Goal: Transaction & Acquisition: Obtain resource

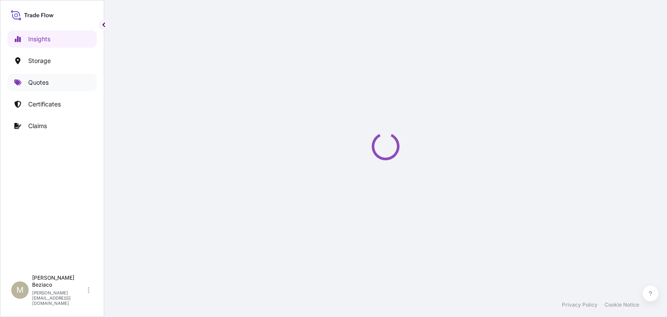
select select "2025"
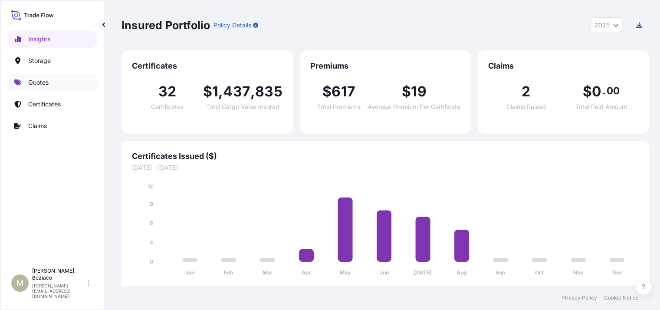
click at [51, 86] on link "Quotes" at bounding box center [51, 82] width 89 height 17
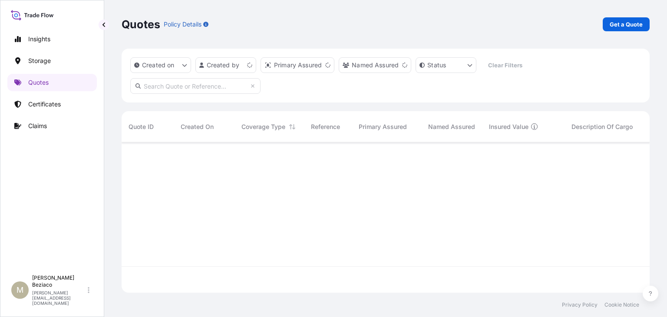
scroll to position [148, 521]
click at [620, 25] on p "Get a Quote" at bounding box center [625, 24] width 33 height 9
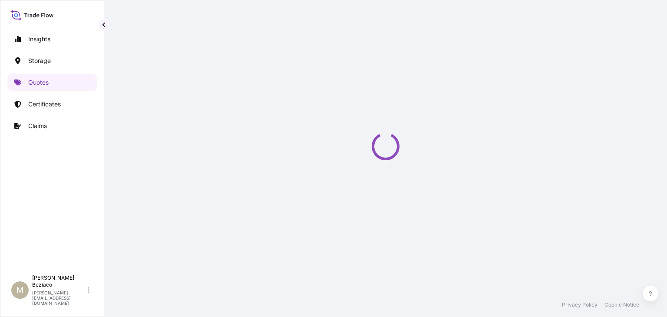
select select "Water"
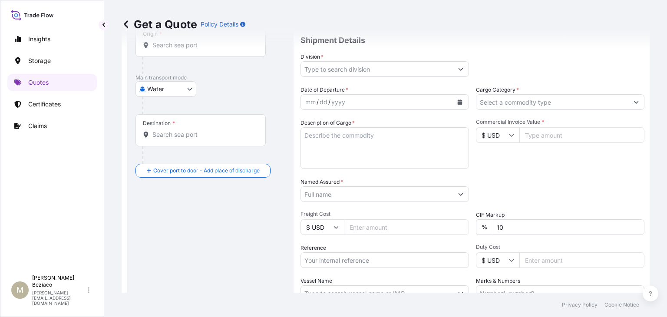
scroll to position [101, 0]
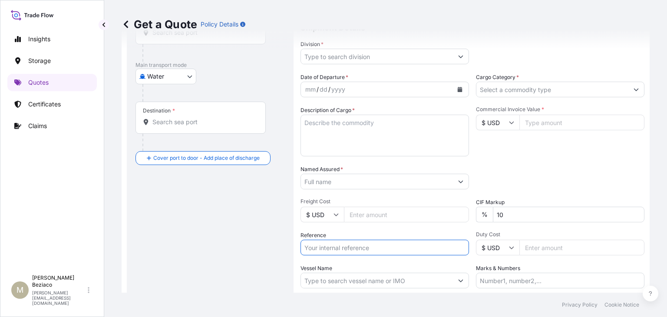
click at [359, 243] on input "Reference" at bounding box center [384, 248] width 168 height 16
paste input "EMATL202507011BR"
type input "EMATL202507011BR"
click at [548, 126] on input "Commercial Invoice Value *" at bounding box center [581, 123] width 125 height 16
paste input "71.07"
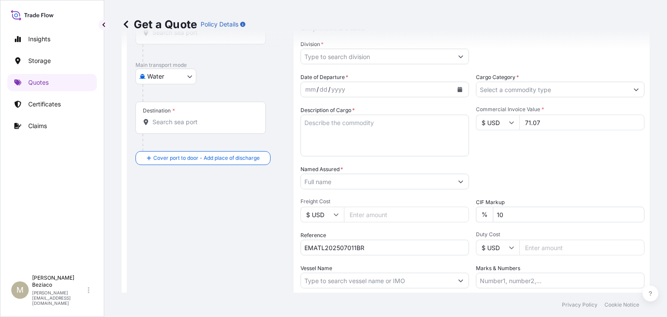
type input "71.07"
drag, startPoint x: 542, startPoint y: 126, endPoint x: 513, endPoint y: 124, distance: 30.0
click at [515, 125] on div "$ USD 71.07" at bounding box center [560, 123] width 168 height 16
type input "71067.84"
click at [554, 179] on div "Packing Category Type to search a container mode Please select a primary mode o…" at bounding box center [560, 177] width 168 height 24
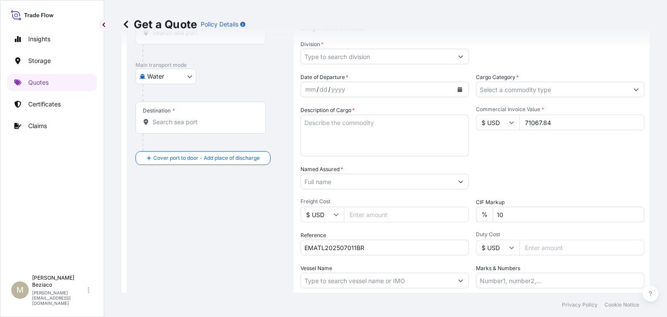
click at [519, 79] on div "Cargo Category *" at bounding box center [560, 85] width 168 height 24
click at [519, 86] on input "Cargo Category *" at bounding box center [552, 90] width 152 height 16
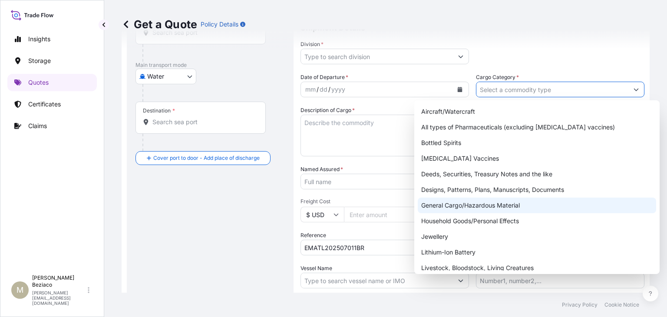
click at [472, 205] on div "General Cargo/Hazardous Material" at bounding box center [536, 205] width 238 height 16
type input "General Cargo/Hazardous Material"
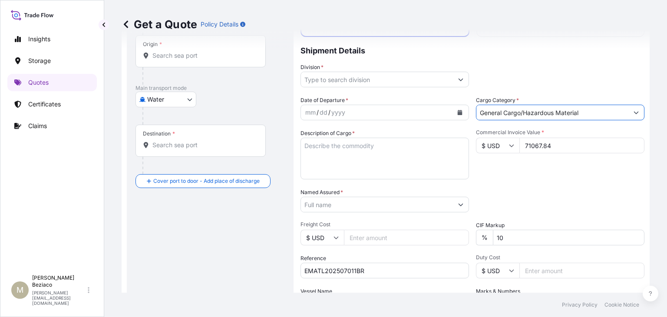
scroll to position [57, 0]
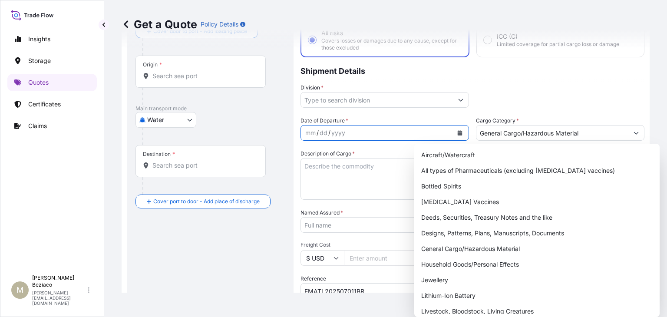
click at [457, 131] on icon "Calendar" at bounding box center [459, 132] width 5 height 5
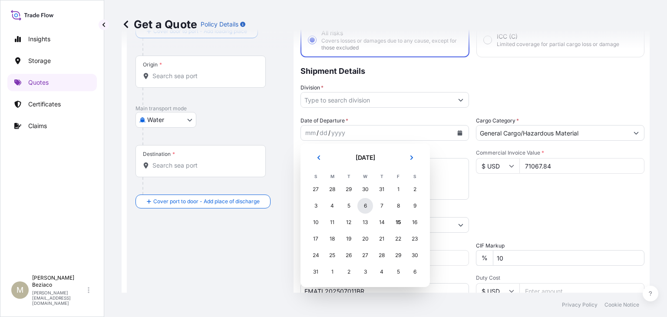
click at [368, 206] on div "6" at bounding box center [365, 206] width 16 height 16
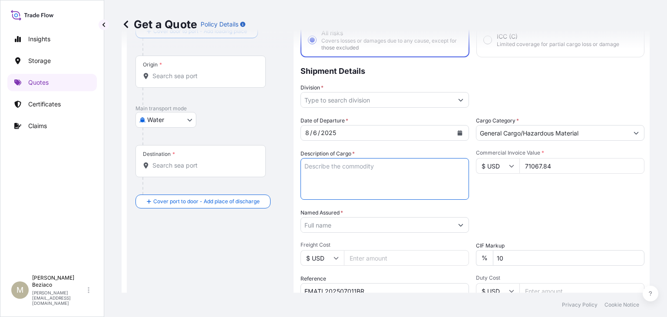
click at [350, 167] on textarea "Description of Cargo *" at bounding box center [384, 179] width 168 height 42
paste textarea "CALCINED ALUMINA #100"
type textarea "CALCINED ALUMINA #100"
click at [329, 231] on input "Named Assured *" at bounding box center [377, 225] width 152 height 16
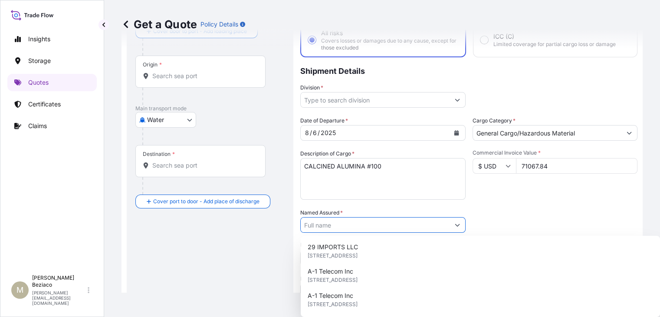
paste input "OXYAL ITAFORTE INDUSTRIA E MINERIOS LTDA"
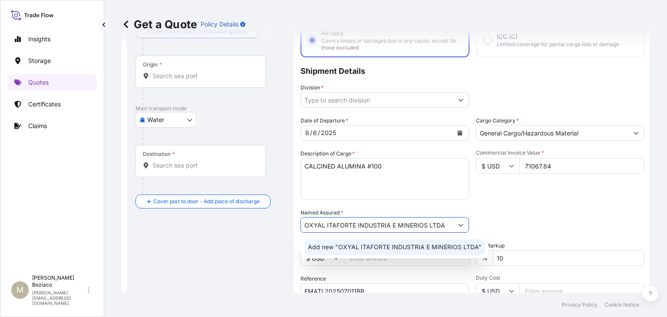
click at [338, 247] on span "Add new "OXYAL ITAFORTE INDUSTRIA E MINERIOS LTDA"" at bounding box center [395, 247] width 174 height 9
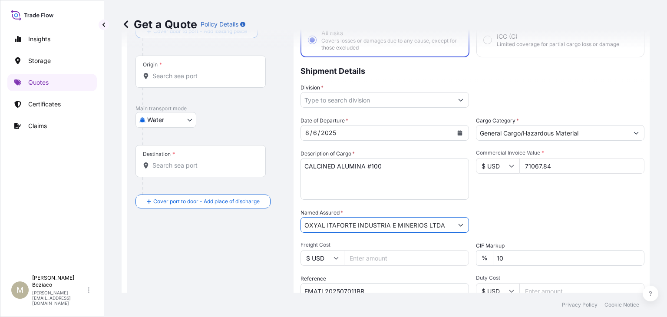
type input "OXYAL ITAFORTE INDUSTRIA E MINERIOS LTDA"
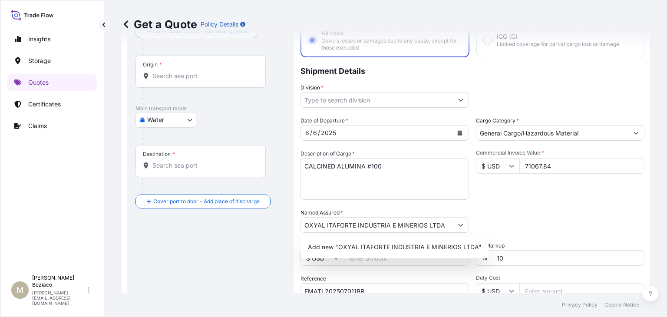
click at [562, 206] on div "Date of Departure * [DATE] Cargo Category * General Cargo/Hazardous Material De…" at bounding box center [472, 223] width 344 height 215
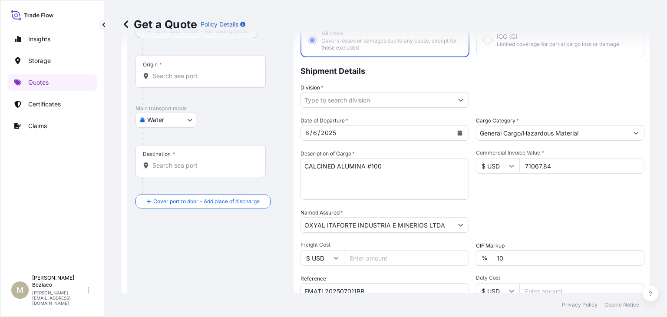
click at [375, 256] on input "Freight Cost" at bounding box center [406, 258] width 125 height 16
paste input "6.80000"
click at [355, 256] on input "6.80000" at bounding box center [406, 258] width 125 height 16
click at [383, 257] on input "680000" at bounding box center [406, 258] width 125 height 16
type input "6800"
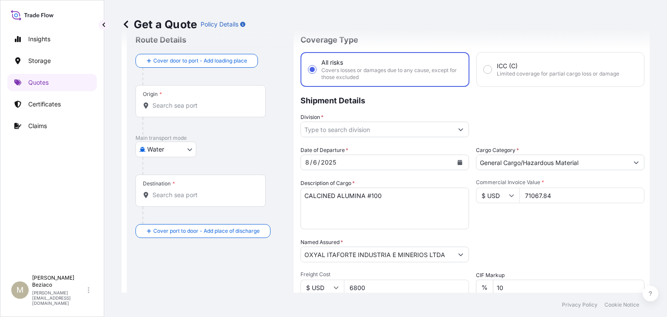
scroll to position [14, 0]
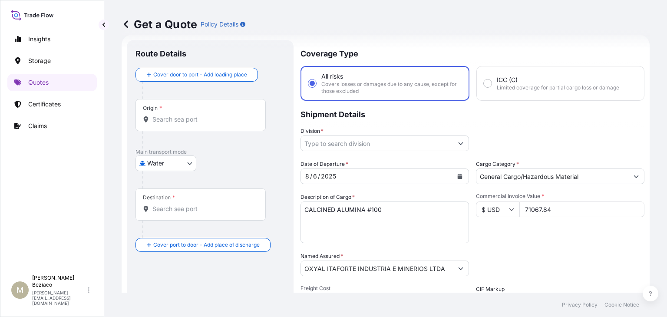
click at [241, 120] on input "Origin *" at bounding box center [203, 119] width 102 height 9
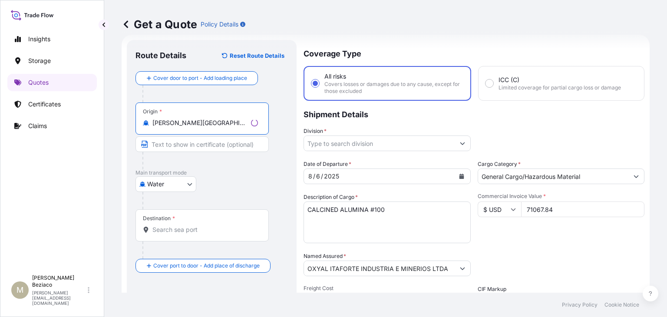
type input "[PERSON_NAME][GEOGRAPHIC_DATA], [GEOGRAPHIC_DATA]"
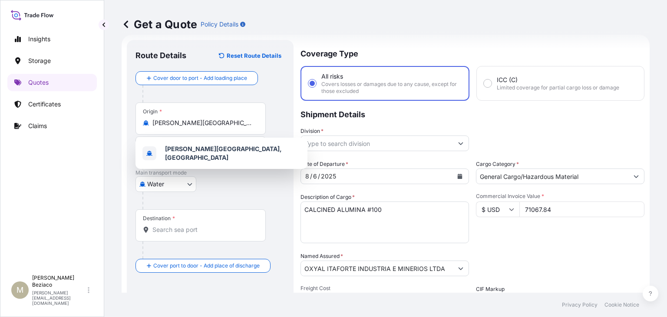
click at [205, 222] on div "Destination *" at bounding box center [200, 225] width 130 height 32
click at [205, 225] on input "Destination *" at bounding box center [203, 229] width 102 height 9
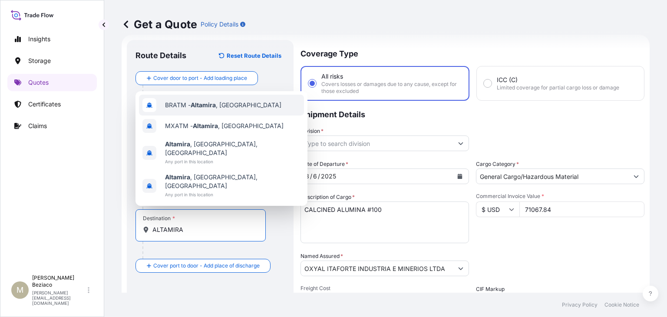
click at [226, 109] on span "BRATM - [GEOGRAPHIC_DATA] , [GEOGRAPHIC_DATA]" at bounding box center [223, 105] width 116 height 9
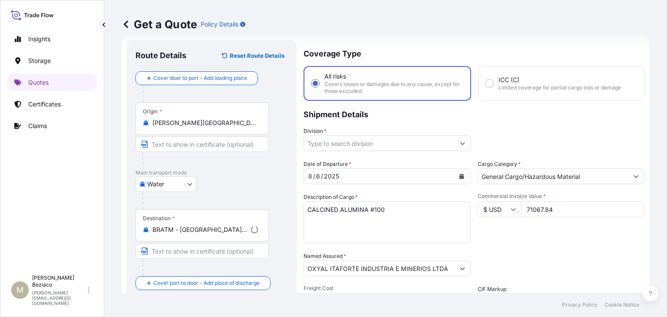
drag, startPoint x: 229, startPoint y: 235, endPoint x: 148, endPoint y: 233, distance: 80.7
click at [152, 233] on div "Destination * BRATM - [GEOGRAPHIC_DATA], [GEOGRAPHIC_DATA]" at bounding box center [201, 225] width 133 height 32
click at [243, 185] on div "Water Air Water Inland" at bounding box center [209, 184] width 149 height 16
click at [227, 240] on div "Destination * BRATM - [GEOGRAPHIC_DATA], [GEOGRAPHIC_DATA]" at bounding box center [200, 225] width 130 height 32
click at [227, 234] on input "BRATM - [GEOGRAPHIC_DATA], [GEOGRAPHIC_DATA]" at bounding box center [203, 229] width 102 height 9
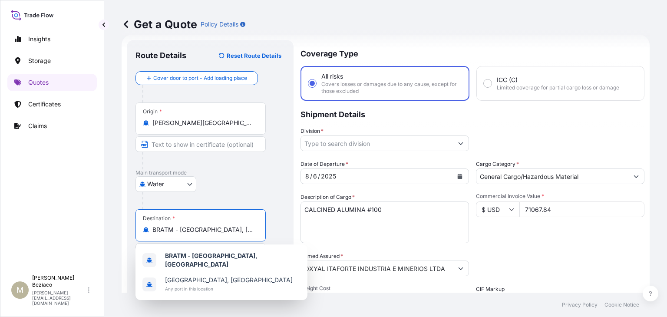
click at [235, 230] on input "BRATM - [GEOGRAPHIC_DATA], [GEOGRAPHIC_DATA]" at bounding box center [203, 229] width 102 height 9
click at [122, 228] on form "Route Details Reset Route Details Cover door to port - Add loading place Place …" at bounding box center [386, 240] width 528 height 410
type input "T"
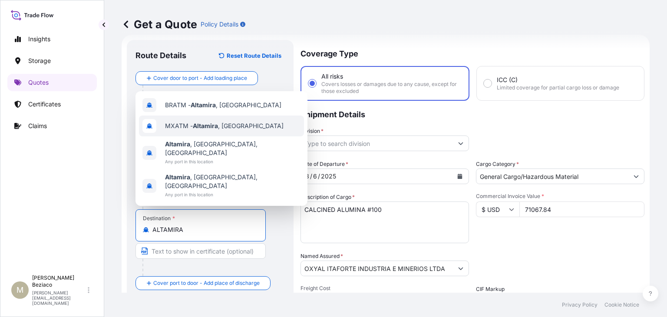
click at [227, 130] on span "MXATM - [GEOGRAPHIC_DATA] , [GEOGRAPHIC_DATA]" at bounding box center [224, 126] width 118 height 9
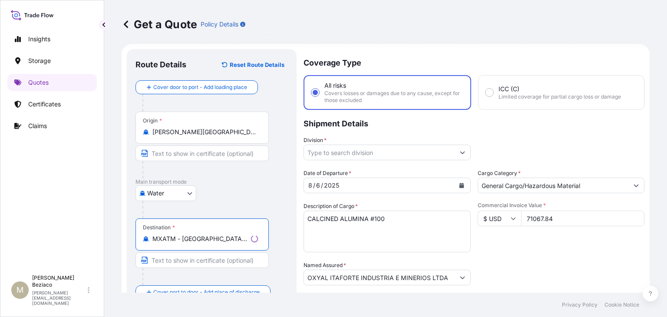
scroll to position [0, 0]
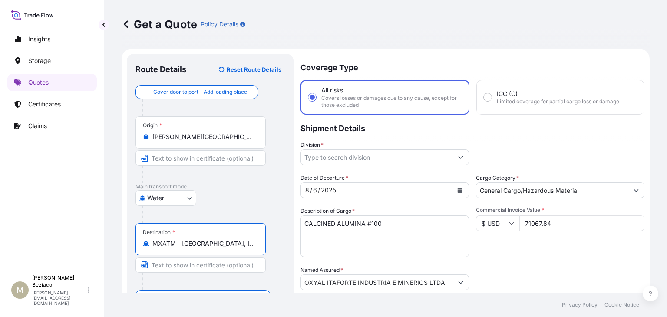
type input "MXATM - [GEOGRAPHIC_DATA], [GEOGRAPHIC_DATA]"
click at [460, 155] on icon "Show suggestions" at bounding box center [460, 157] width 5 height 5
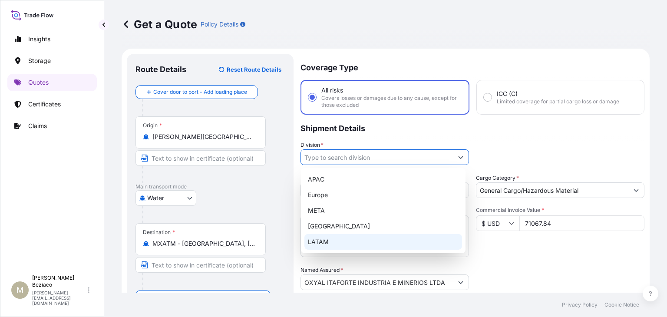
click at [324, 241] on div "LATAM" at bounding box center [383, 242] width 158 height 16
type input "LATAM"
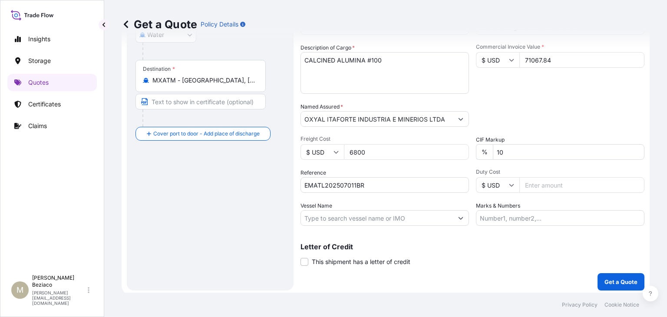
scroll to position [165, 0]
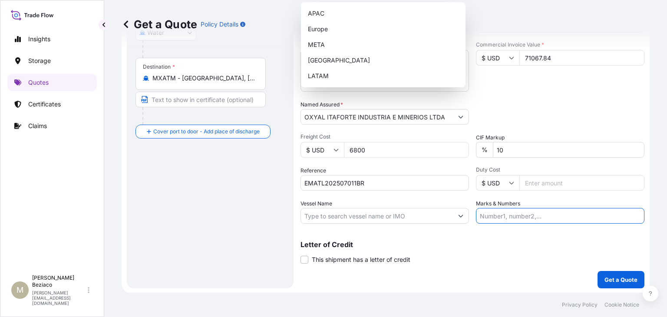
click at [493, 214] on input "Marks & Numbers" at bounding box center [560, 216] width 168 height 16
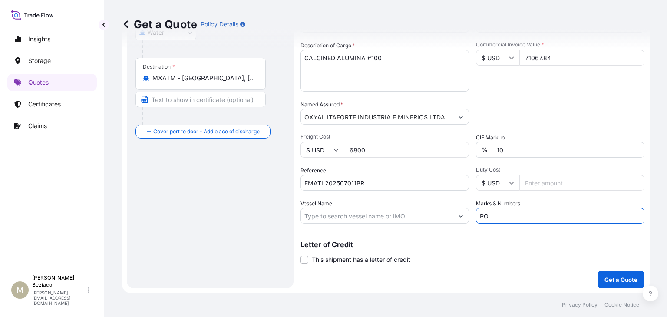
paste input "419211"
type input "PO 419211"
click at [621, 278] on p "Get a Quote" at bounding box center [620, 279] width 33 height 9
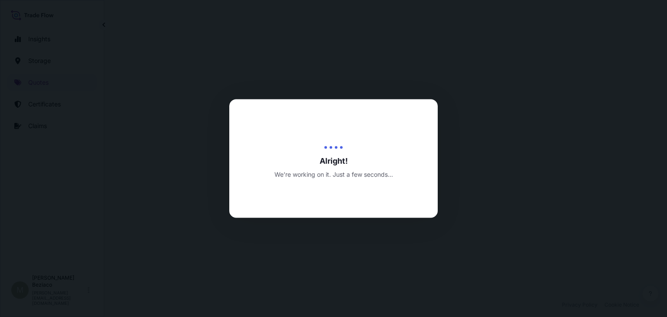
select select "Water"
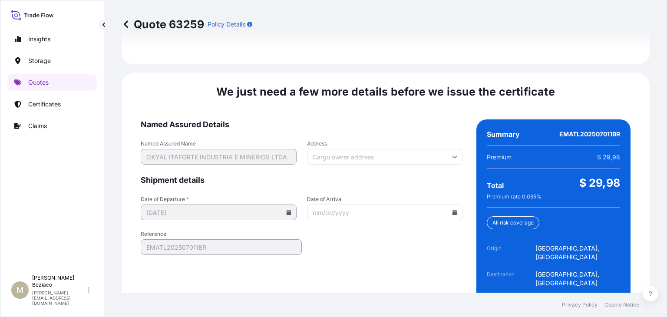
scroll to position [1339, 0]
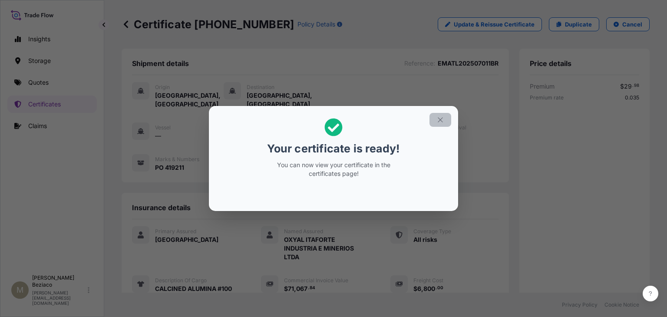
click at [439, 117] on icon "button" at bounding box center [440, 120] width 8 height 8
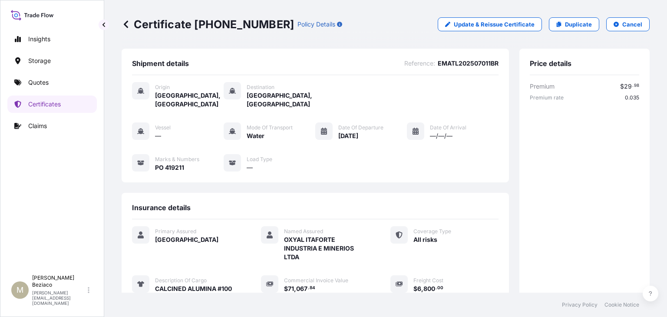
scroll to position [176, 0]
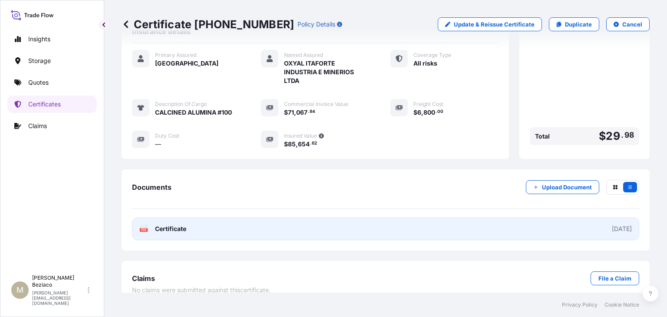
click at [526, 217] on link "PDF Certificate [DATE]" at bounding box center [385, 228] width 507 height 23
